Goal: Information Seeking & Learning: Find specific fact

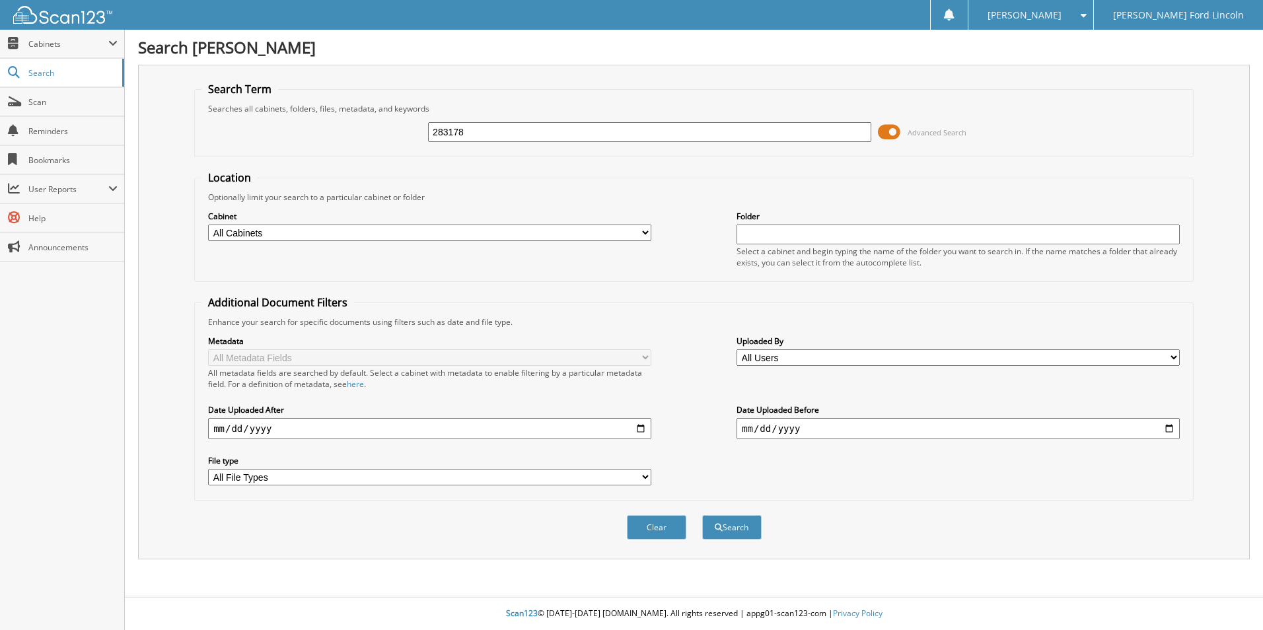
type input "283178"
click at [702, 515] on button "Search" at bounding box center [731, 527] width 59 height 24
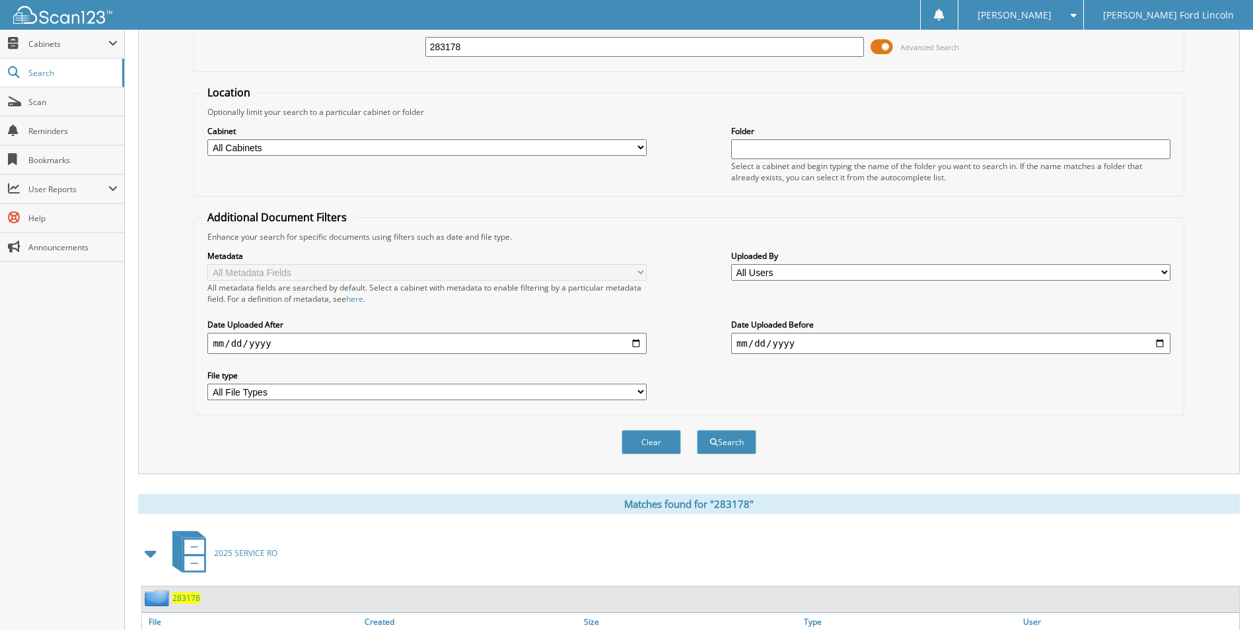
scroll to position [355, 0]
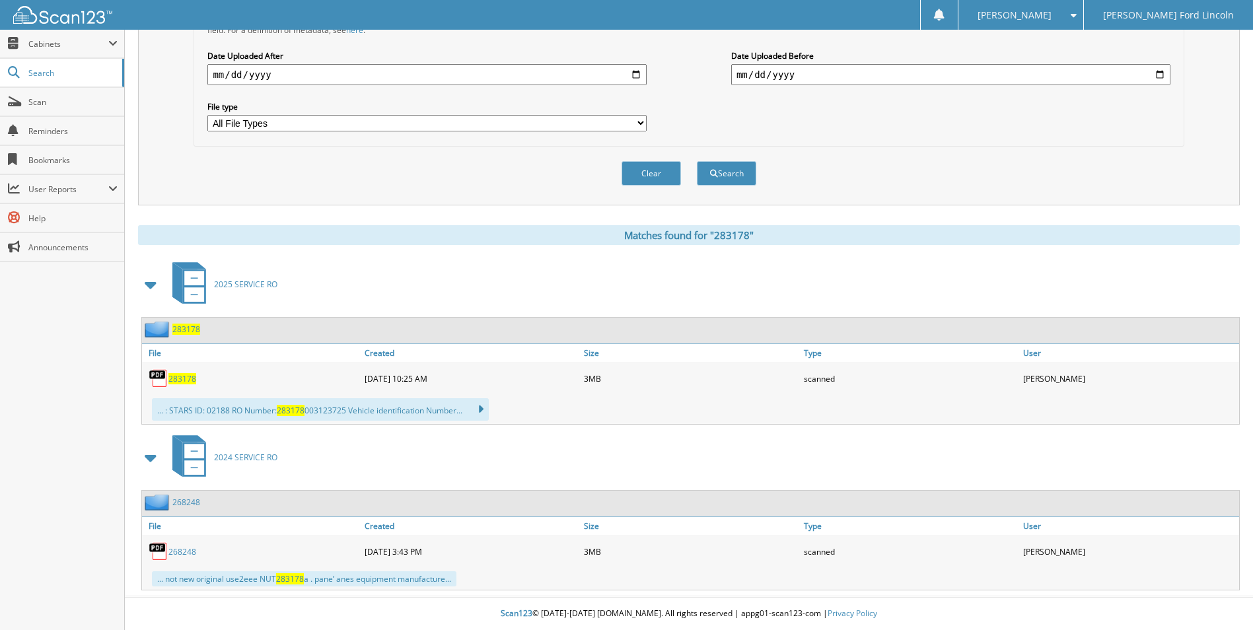
click at [180, 380] on span "283178" at bounding box center [182, 378] width 28 height 11
